Goal: Task Accomplishment & Management: Use online tool/utility

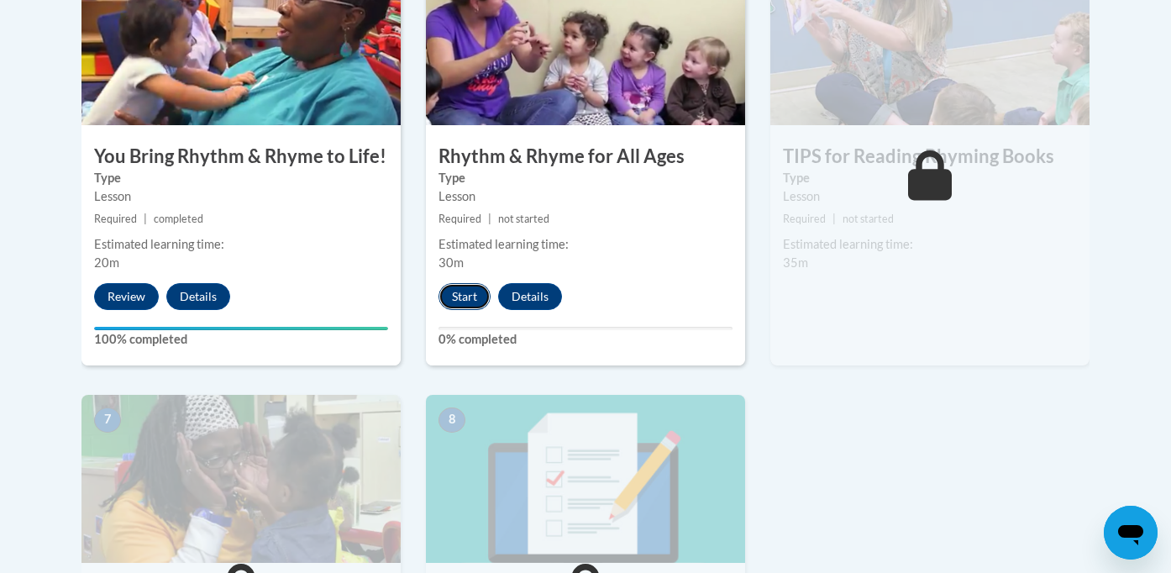
click at [474, 298] on button "Start" at bounding box center [464, 296] width 52 height 27
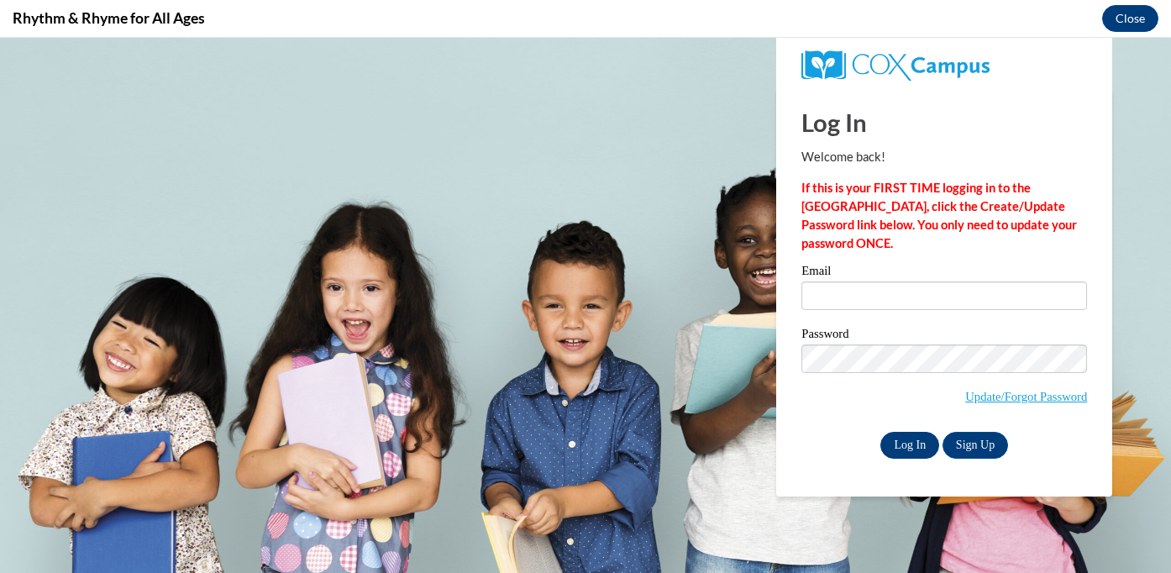
click at [912, 448] on input "Log In" at bounding box center [909, 445] width 59 height 27
click at [857, 301] on input "Email" at bounding box center [944, 295] width 286 height 29
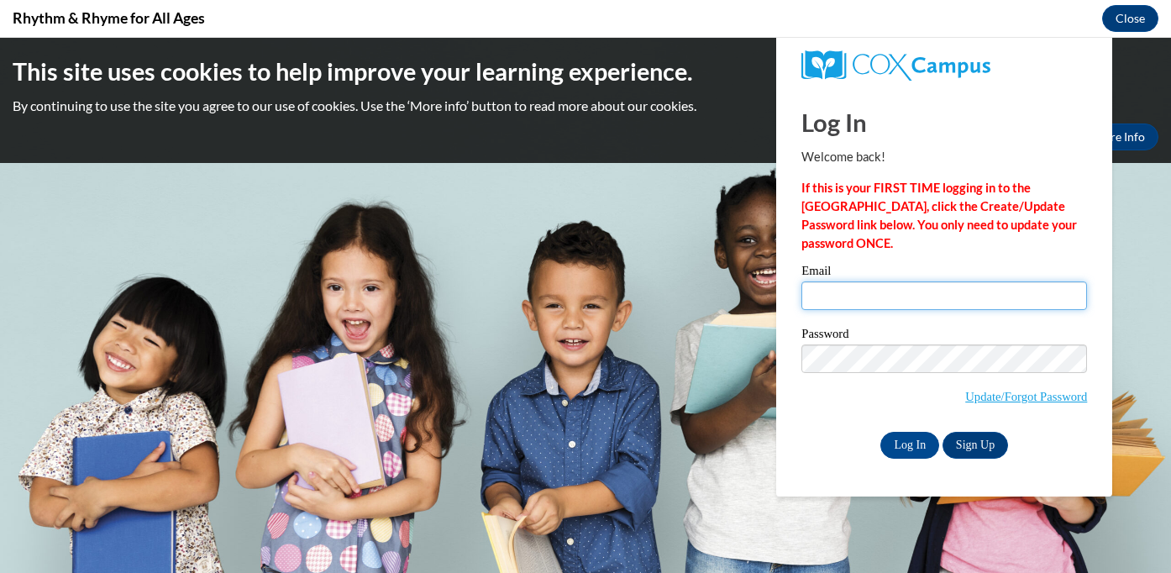
type input "ckapadia@gallowayschool.org"
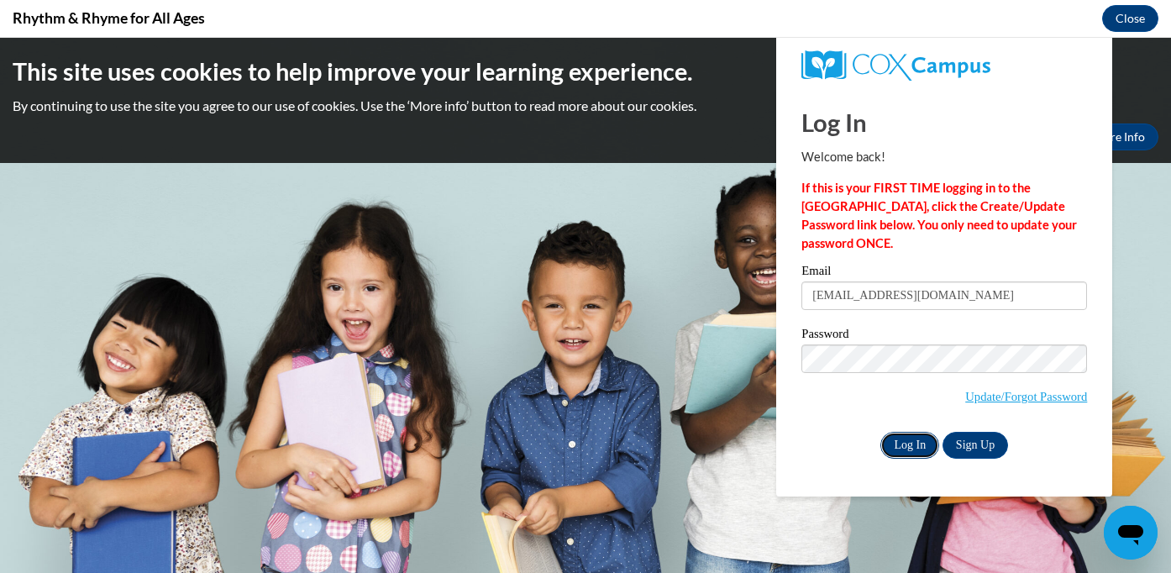
click at [903, 442] on input "Log In" at bounding box center [909, 445] width 59 height 27
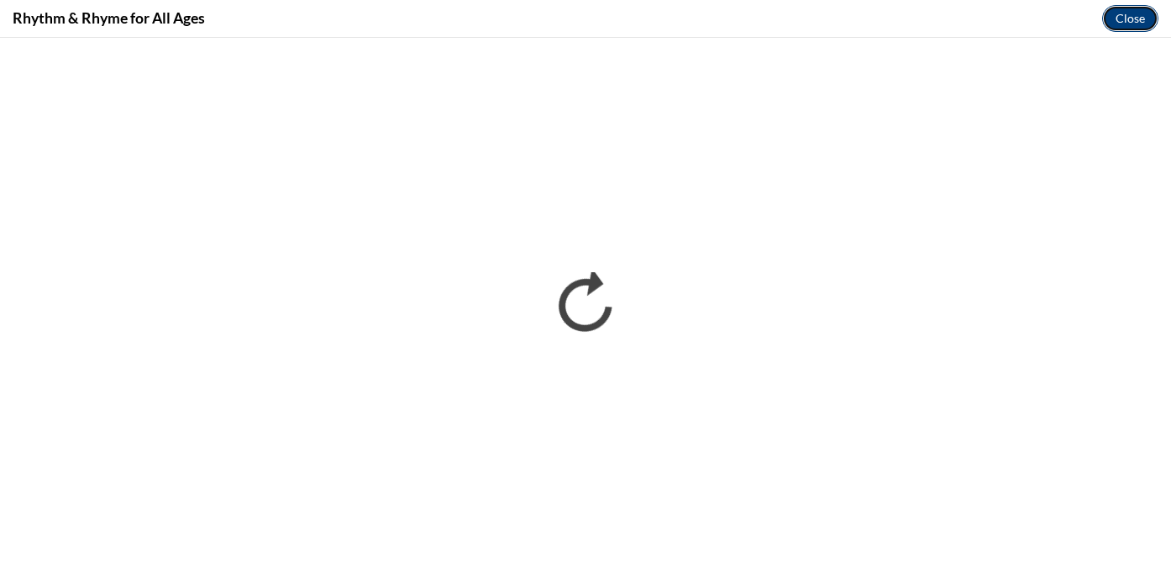
click at [1123, 21] on button "Close" at bounding box center [1130, 18] width 56 height 27
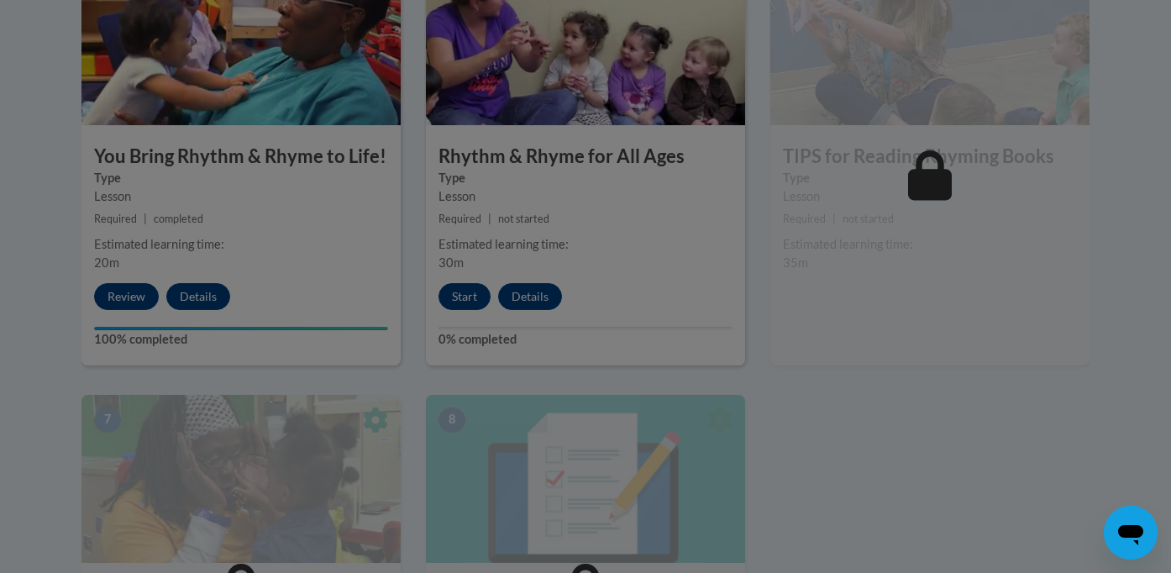
click at [477, 296] on div at bounding box center [585, 286] width 1171 height 573
click at [466, 295] on div at bounding box center [585, 286] width 1171 height 573
click at [470, 297] on div at bounding box center [585, 286] width 1171 height 573
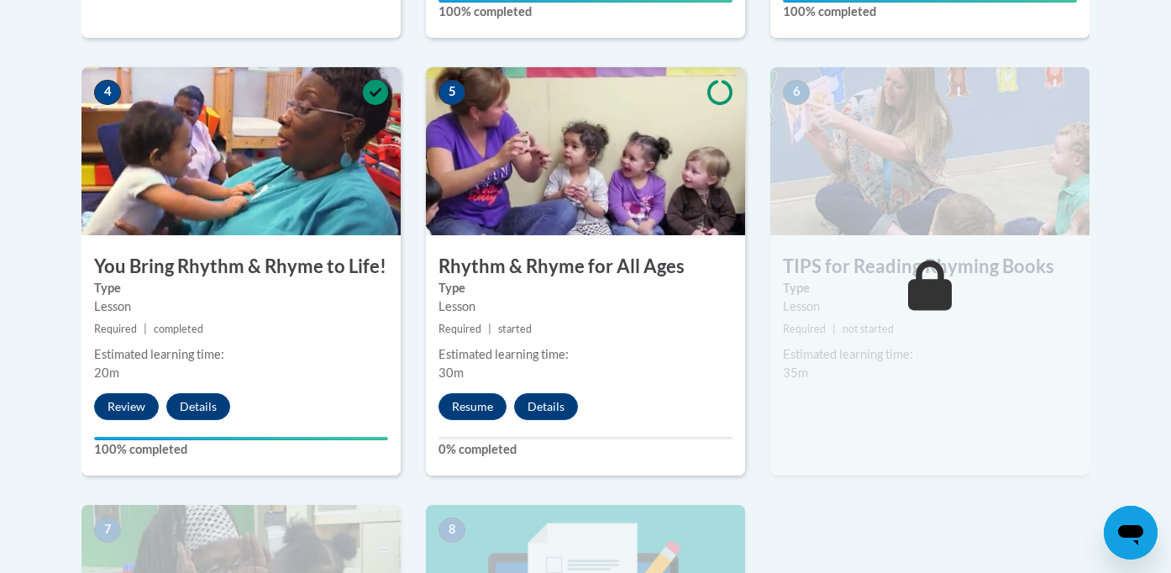
scroll to position [961, 0]
click at [477, 408] on button "Resume" at bounding box center [472, 406] width 68 height 27
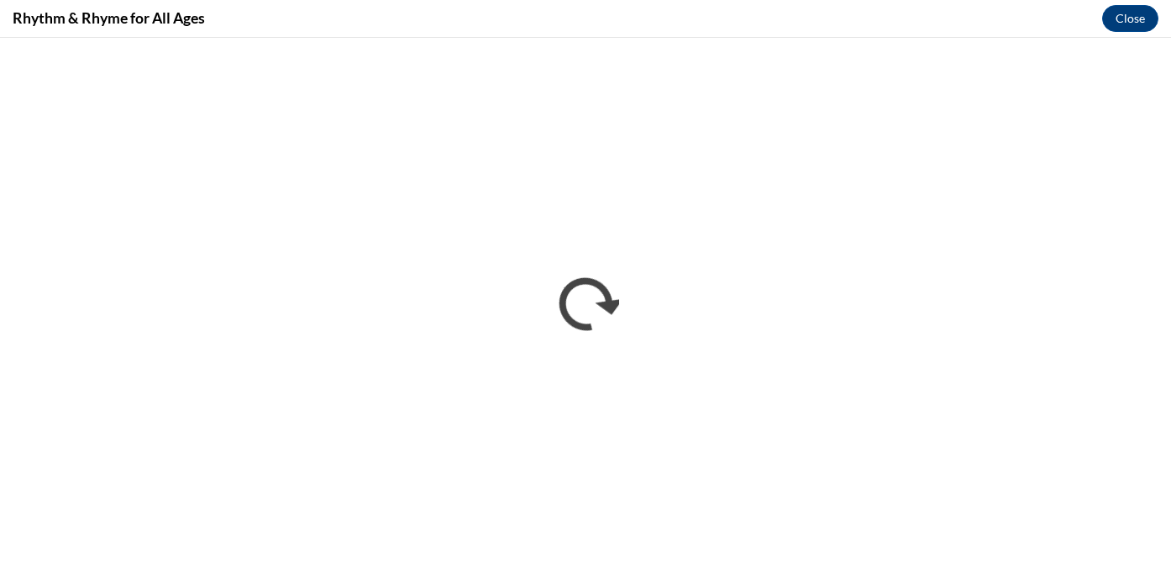
scroll to position [0, 0]
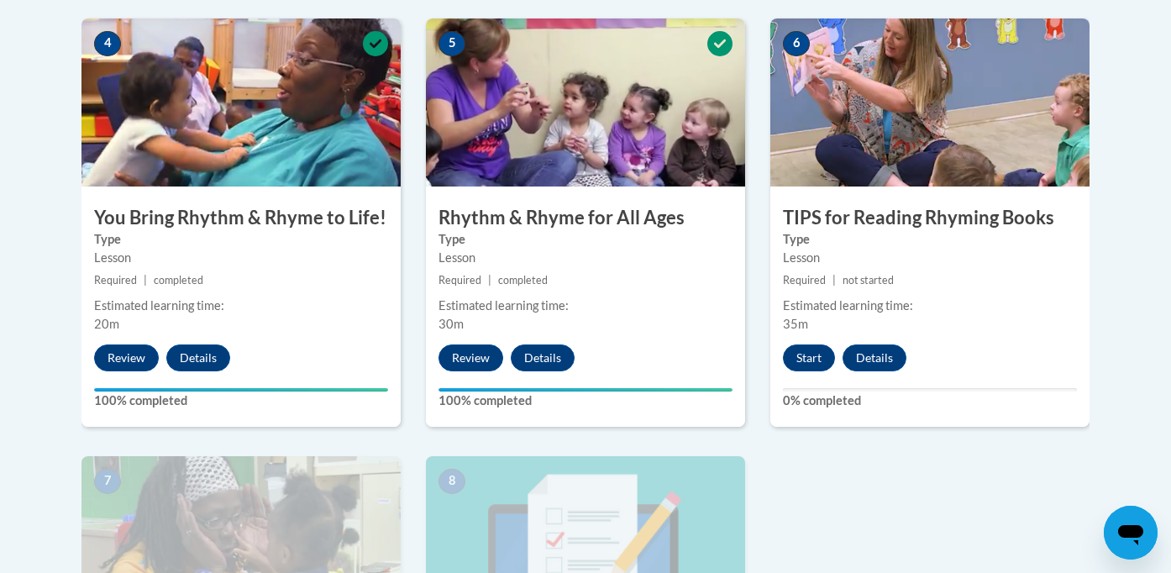
scroll to position [1014, 0]
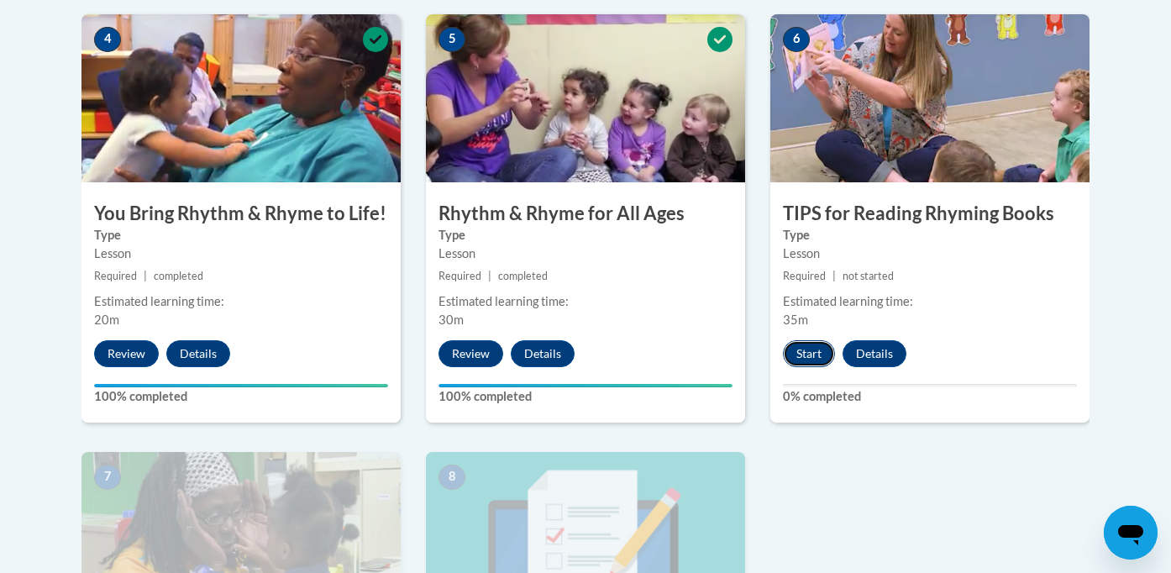
click at [810, 348] on button "Start" at bounding box center [809, 353] width 52 height 27
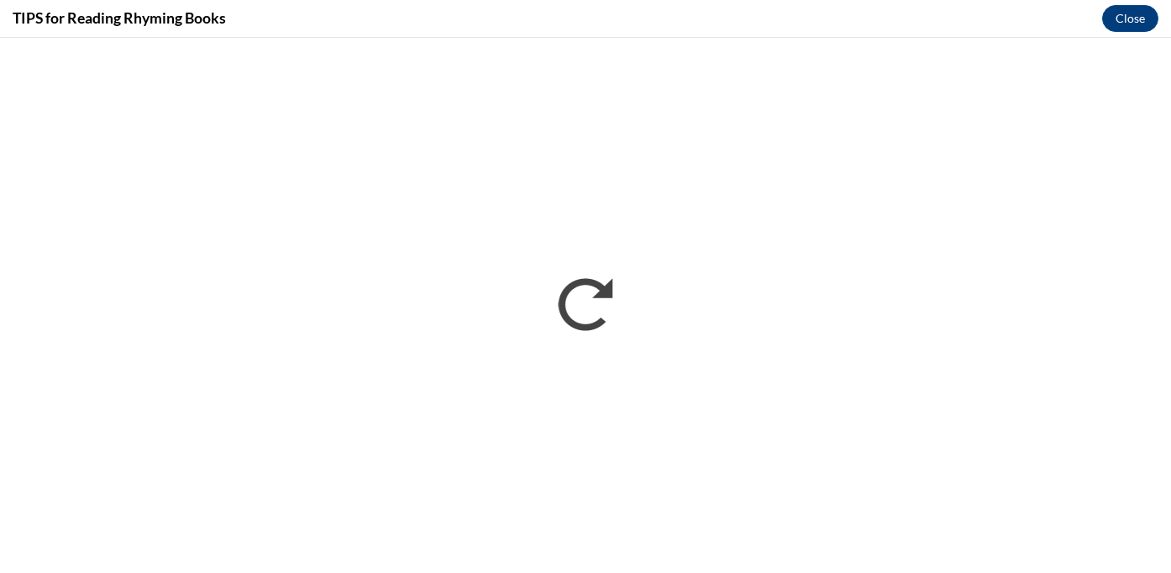
scroll to position [0, 0]
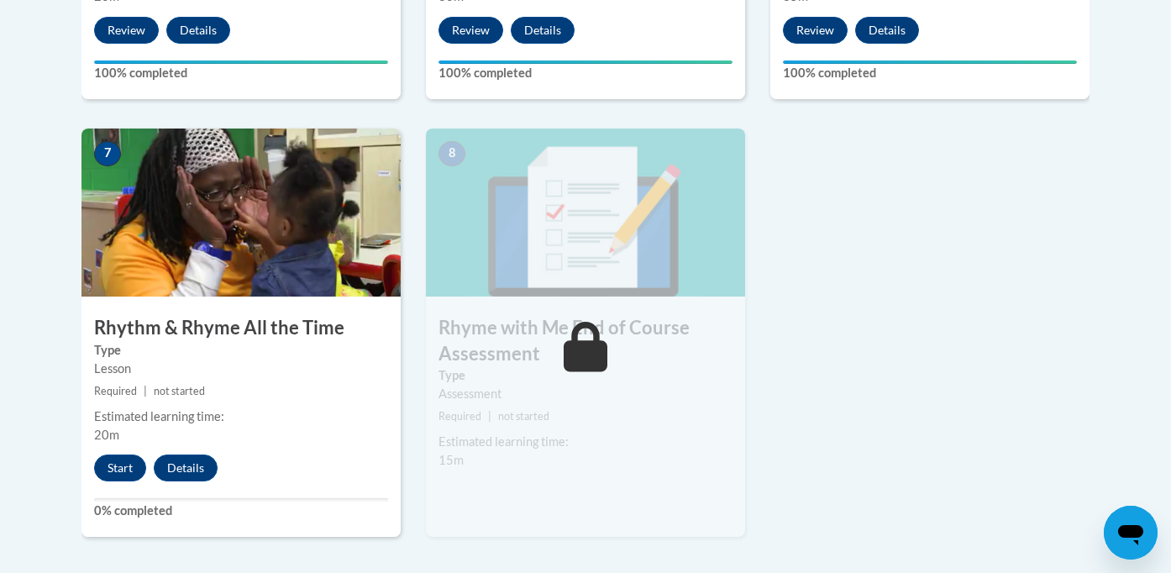
scroll to position [1338, 0]
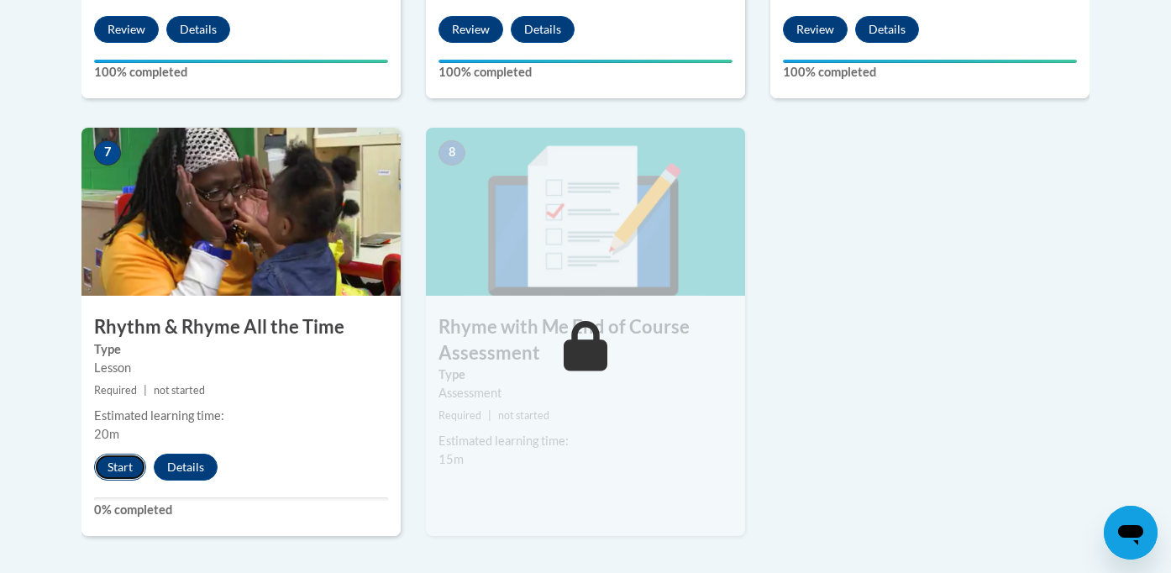
click at [123, 467] on button "Start" at bounding box center [120, 466] width 52 height 27
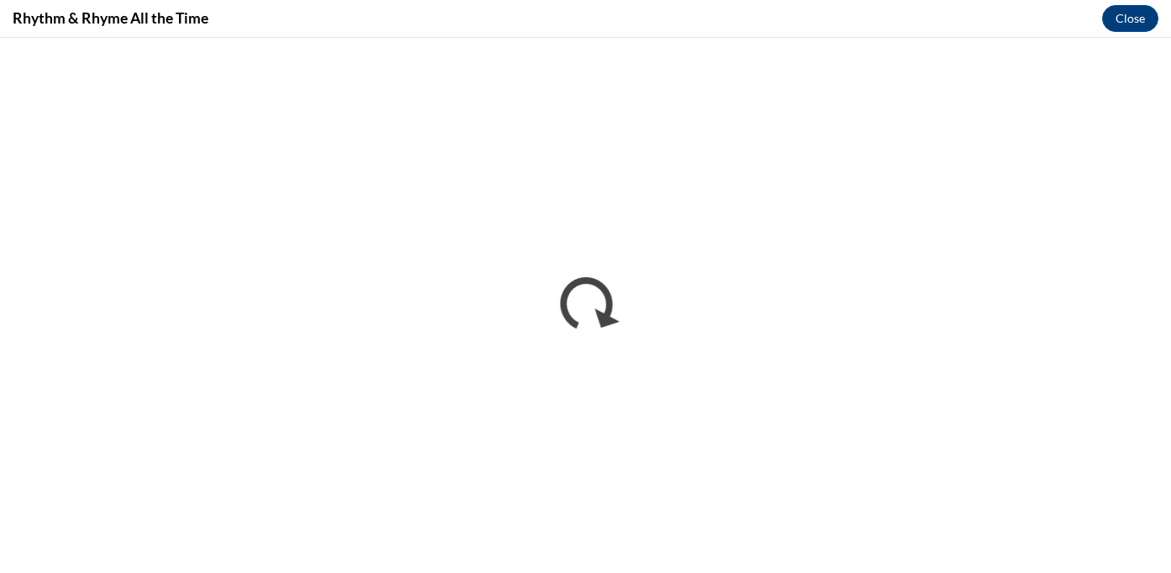
scroll to position [0, 0]
